Goal: Task Accomplishment & Management: Complete application form

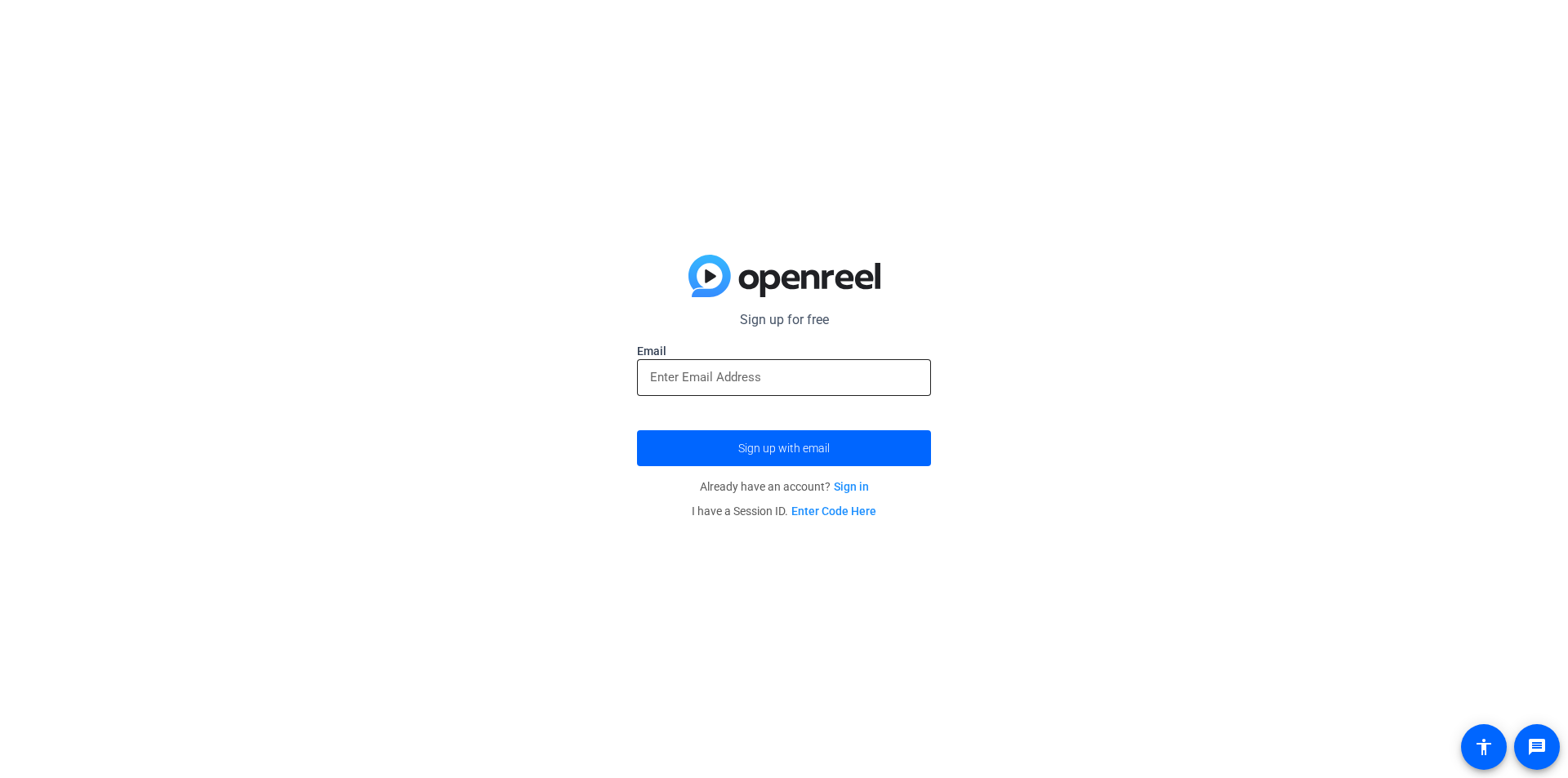
click at [645, 373] on div at bounding box center [784, 378] width 294 height 36
type input "[EMAIL_ADDRESS][DOMAIN_NAME]"
click at [637, 431] on button "Sign up with email" at bounding box center [784, 448] width 294 height 36
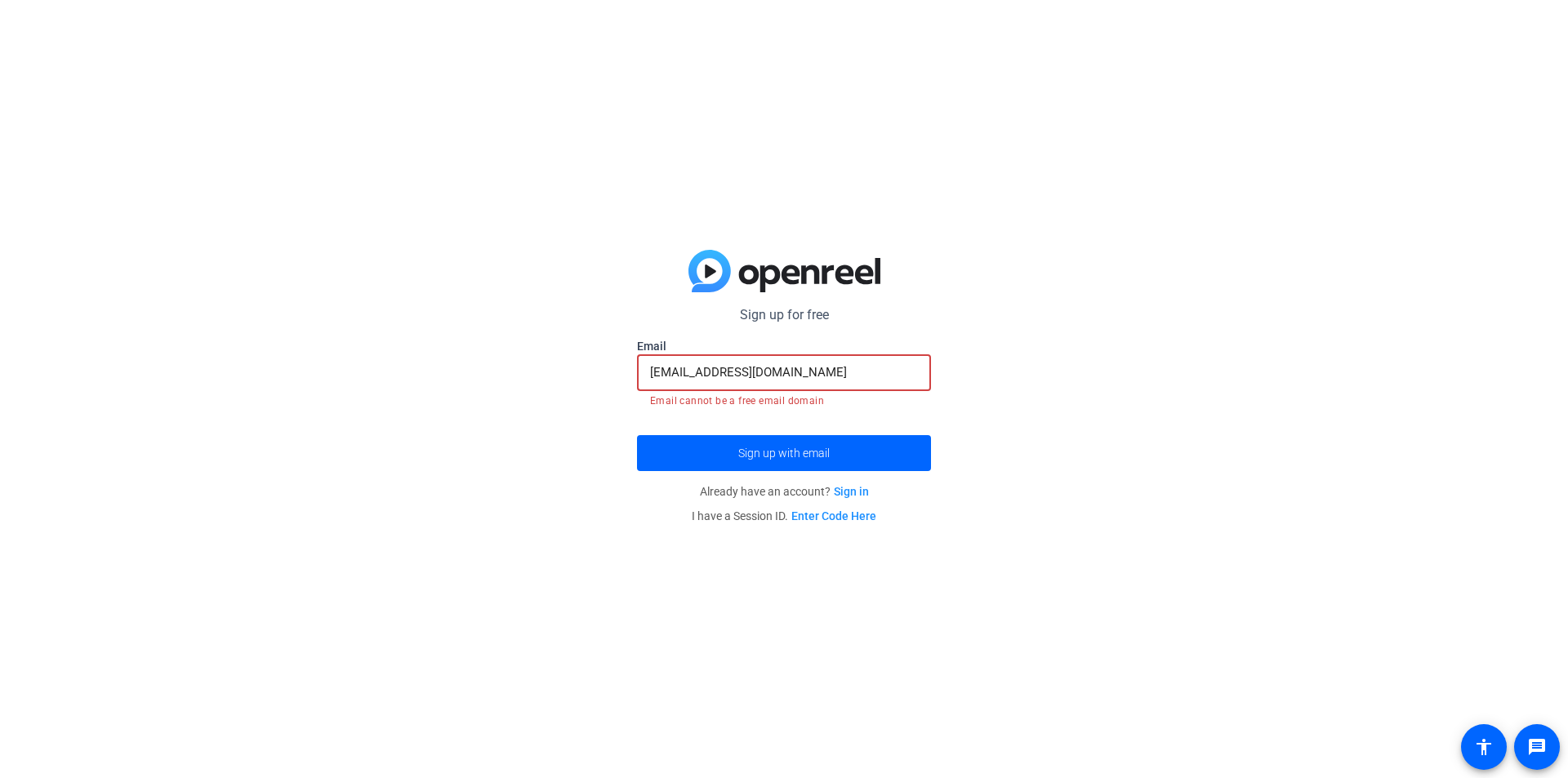
drag, startPoint x: 828, startPoint y: 379, endPoint x: 220, endPoint y: 340, distance: 609.2
click at [220, 340] on div "Sign up for free Email [EMAIL_ADDRESS][DOMAIN_NAME] Email cannot be a free emai…" at bounding box center [784, 389] width 1568 height 778
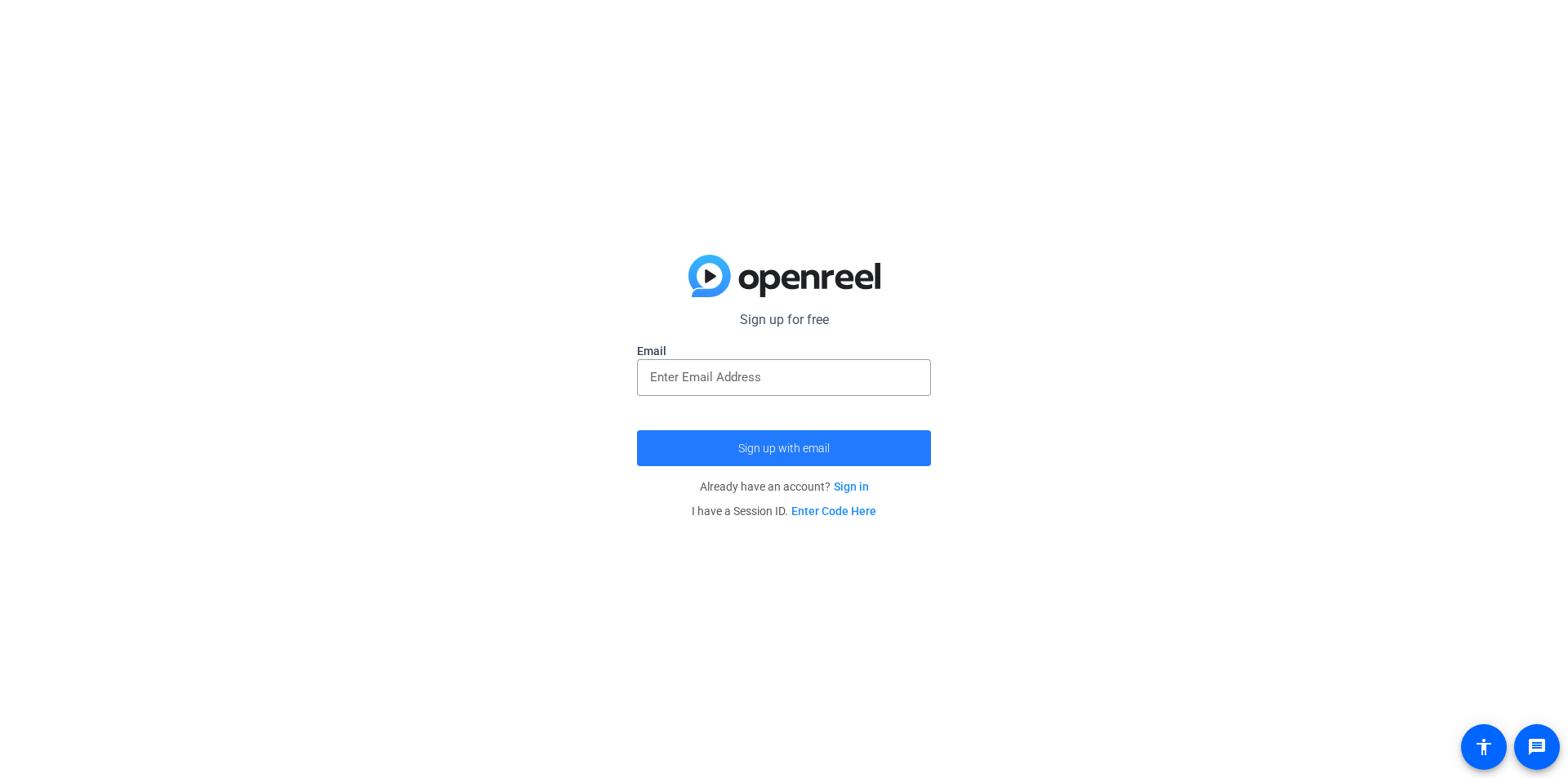
click at [838, 442] on span "submit" at bounding box center [784, 448] width 294 height 39
